Goal: Transaction & Acquisition: Obtain resource

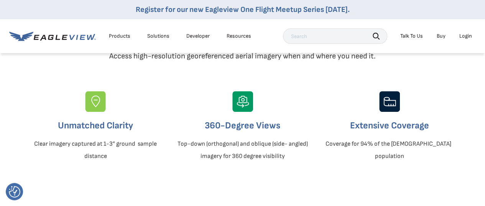
scroll to position [255, 0]
click at [270, 158] on p "Top-down (orthogonal) and oblique (side- angled) imagery for 360 degree visibil…" at bounding box center [243, 149] width 134 height 25
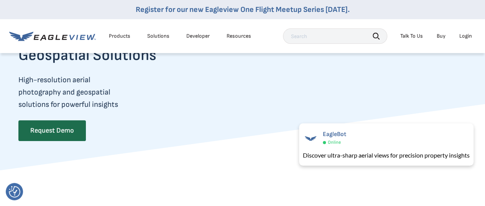
scroll to position [61, 0]
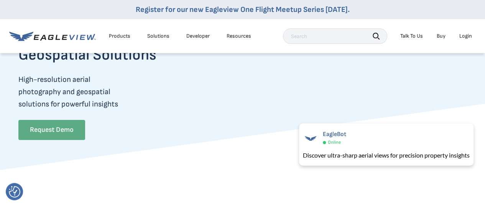
click at [39, 128] on link "Request Demo" at bounding box center [51, 130] width 67 height 20
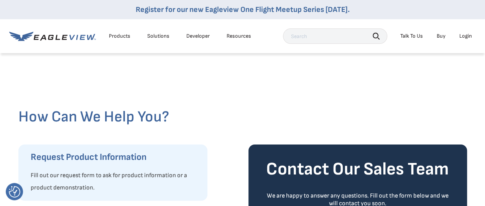
click at [125, 37] on div "Products" at bounding box center [119, 36] width 21 height 7
